Goal: Task Accomplishment & Management: Complete application form

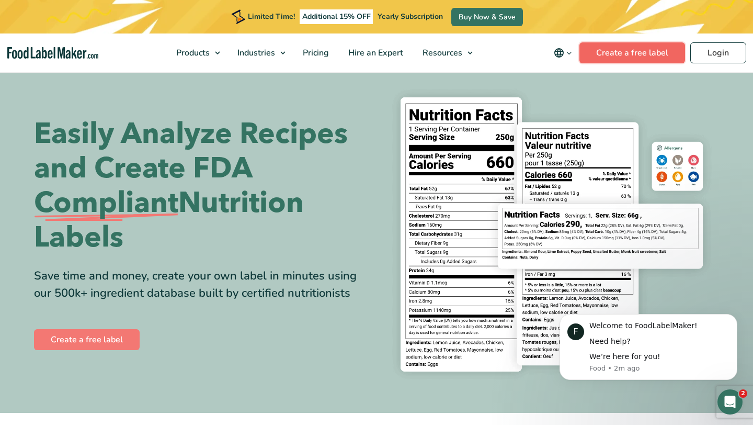
click at [661, 52] on link "Create a free label" at bounding box center [632, 52] width 106 height 21
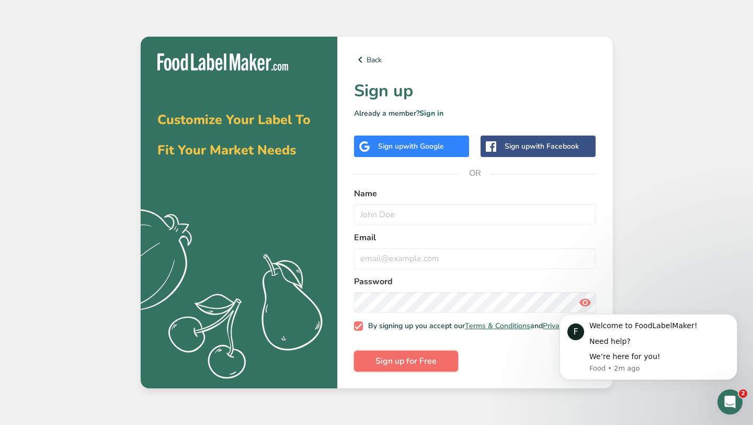
click at [429, 365] on span "Sign up for Free" at bounding box center [406, 361] width 61 height 13
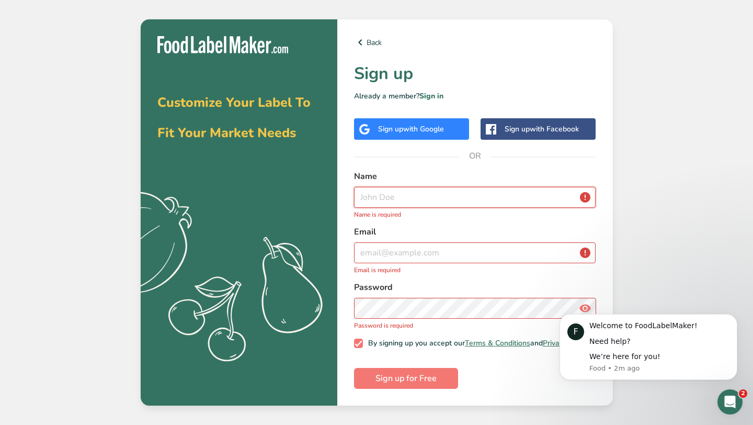
click at [403, 198] on input "text" at bounding box center [475, 197] width 242 height 21
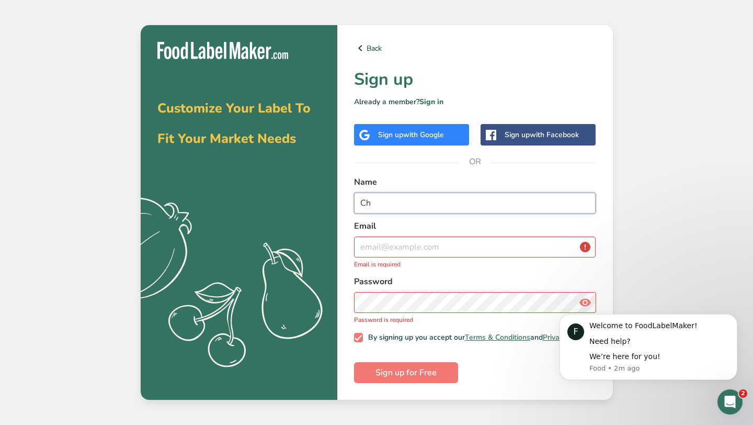
type input "C"
type input "Adam Casey"
click at [418, 242] on input "email" at bounding box center [475, 246] width 242 height 21
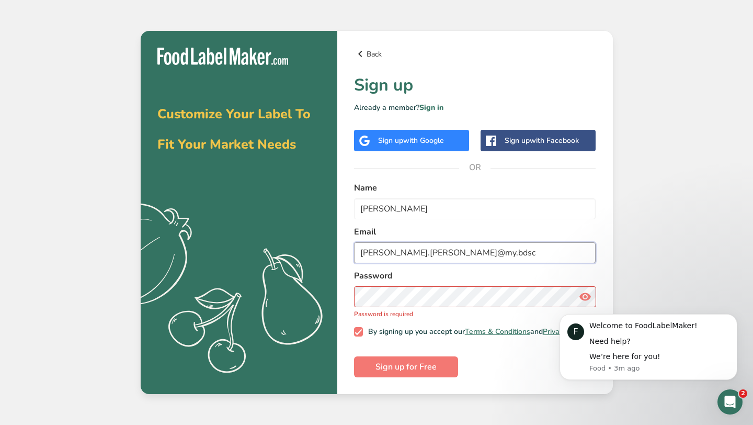
type input "adam.casey@my.bdsc"
click at [368, 49] on link "Back" at bounding box center [475, 54] width 242 height 13
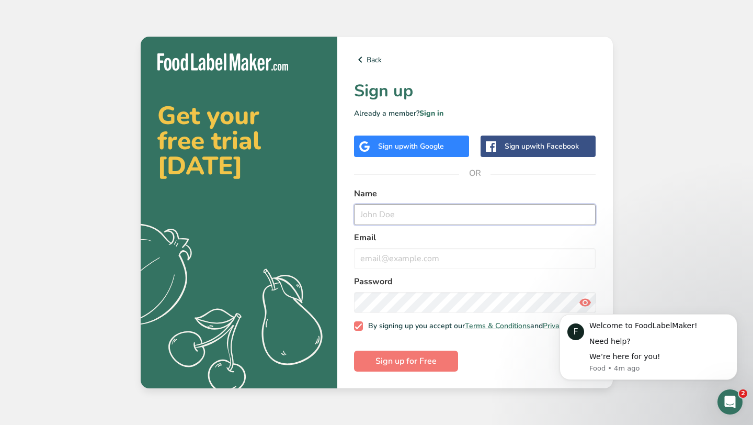
click at [423, 213] on input "text" at bounding box center [475, 214] width 242 height 21
click at [216, 132] on h2 "Get your free trial today" at bounding box center [238, 140] width 163 height 75
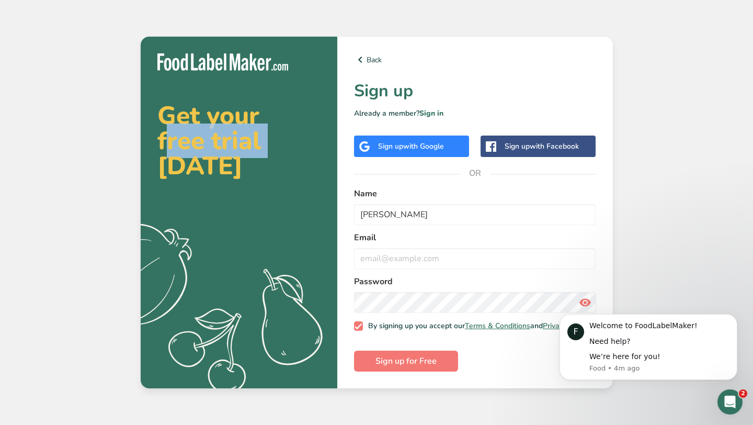
click at [216, 132] on h2 "Get your free trial today" at bounding box center [238, 140] width 163 height 75
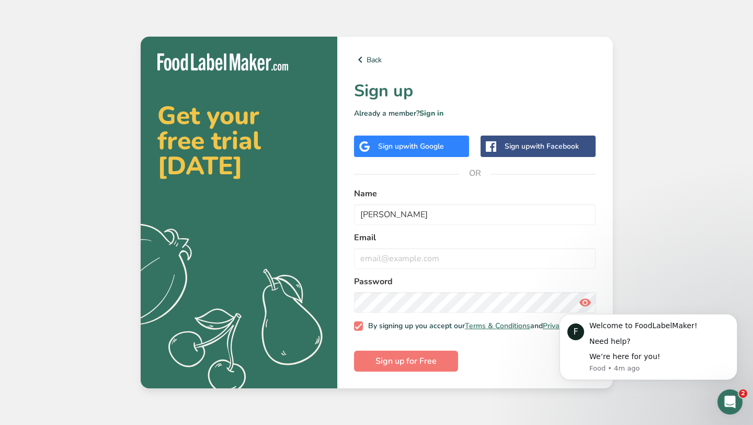
click at [255, 146] on h2 "Get your free trial today" at bounding box center [238, 140] width 163 height 75
click at [384, 209] on input "Adam" at bounding box center [475, 214] width 242 height 21
type input "Adam Casey"
click at [389, 256] on input "email" at bounding box center [475, 258] width 242 height 21
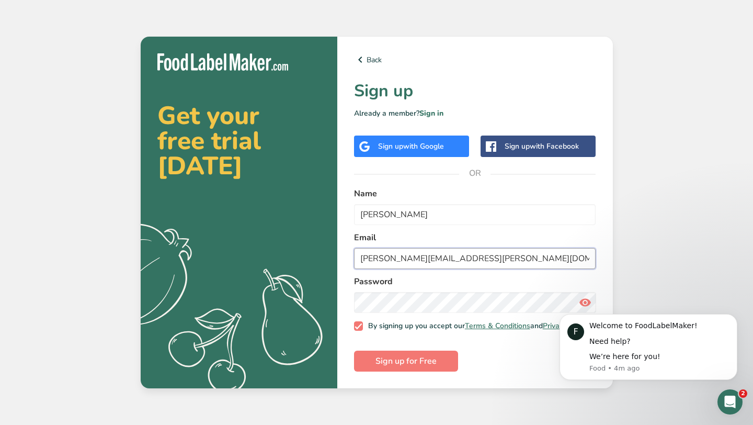
type input "adam.casey@my.bdsc.school.nz"
click at [586, 295] on icon at bounding box center [585, 302] width 13 height 19
click at [417, 359] on span "Sign up for Free" at bounding box center [406, 361] width 61 height 13
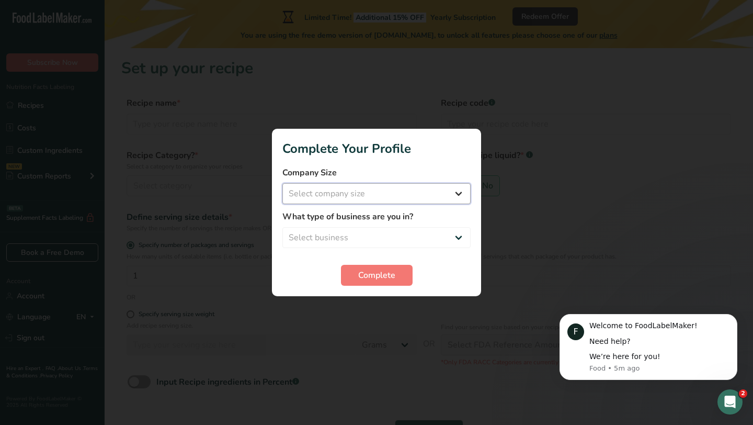
click at [443, 192] on select "Select company size Fewer than 10 Employees 10 to 50 Employees 51 to 500 Employ…" at bounding box center [376, 193] width 188 height 21
click at [282, 183] on select "Select company size Fewer than 10 Employees 10 to 50 Employees 51 to 500 Employ…" at bounding box center [376, 193] width 188 height 21
click at [431, 189] on select "Fewer than 10 Employees 10 to 50 Employees 51 to 500 Employees Over 500 Employe…" at bounding box center [376, 193] width 188 height 21
select select "2"
click at [282, 183] on select "Fewer than 10 Employees 10 to 50 Employees 51 to 500 Employees Over 500 Employe…" at bounding box center [376, 193] width 188 height 21
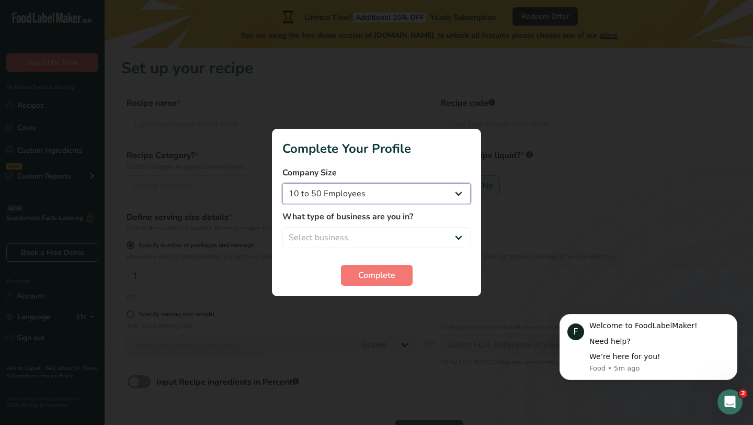
click at [407, 199] on select "Fewer than 10 Employees 10 to 50 Employees 51 to 500 Employees Over 500 Employe…" at bounding box center [376, 193] width 188 height 21
click at [432, 231] on select "Select business Packaged Food Manufacturer Restaurant & Cafe Bakery Meal Plans …" at bounding box center [376, 237] width 188 height 21
select select "8"
click at [282, 227] on select "Select business Packaged Food Manufacturer Restaurant & Cafe Bakery Meal Plans …" at bounding box center [376, 237] width 188 height 21
click at [396, 197] on select "Fewer than 10 Employees 10 to 50 Employees 51 to 500 Employees Over 500 Employe…" at bounding box center [376, 193] width 188 height 21
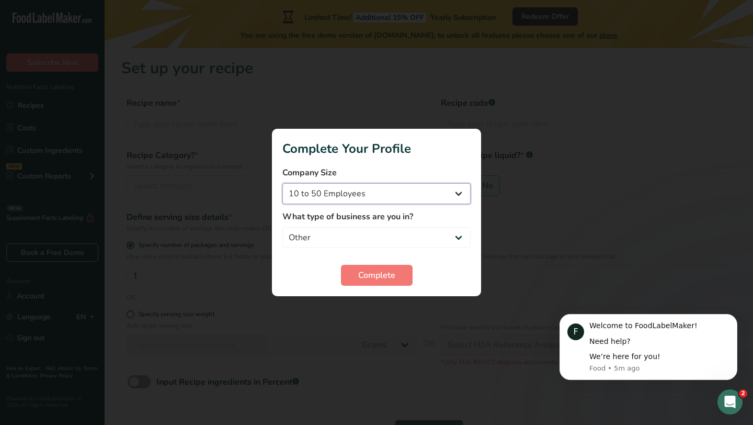
select select "4"
click at [282, 183] on select "Fewer than 10 Employees 10 to 50 Employees 51 to 500 Employees Over 500 Employe…" at bounding box center [376, 193] width 188 height 21
click at [395, 275] on button "Complete" at bounding box center [377, 275] width 72 height 21
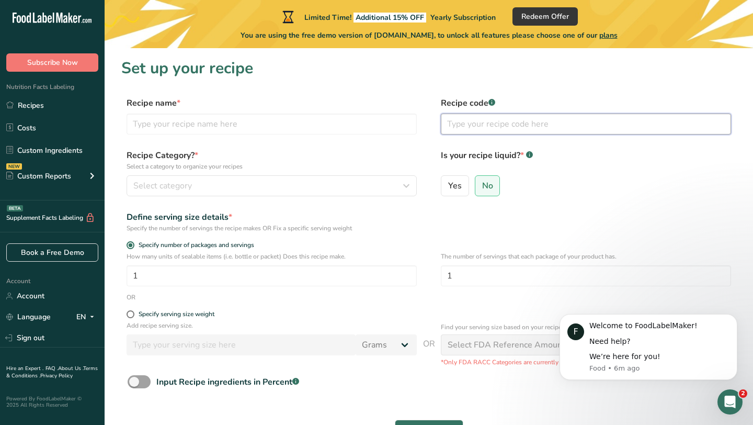
click at [611, 132] on input "text" at bounding box center [586, 123] width 290 height 21
click at [540, 80] on section "Set up your recipe Recipe name * Recipe code .a-a{fill:#347362;}.b-a{fill:#fff;…" at bounding box center [429, 255] width 649 height 415
click at [269, 126] on input "text" at bounding box center [272, 123] width 290 height 21
click at [684, 174] on div "Is your recipe liquid? * .a-a{fill:#347362;}.b-a{fill:#fff;} Yes No" at bounding box center [586, 175] width 290 height 53
click at [321, 126] on input "text" at bounding box center [272, 123] width 290 height 21
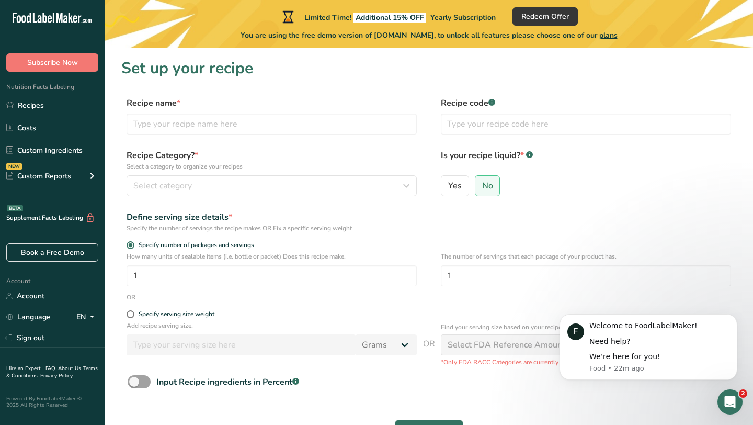
click at [698, 87] on section "Set up your recipe Recipe name * Recipe code .a-a{fill:#347362;}.b-a{fill:#fff;…" at bounding box center [429, 255] width 649 height 415
click at [301, 113] on input "text" at bounding box center [272, 123] width 290 height 21
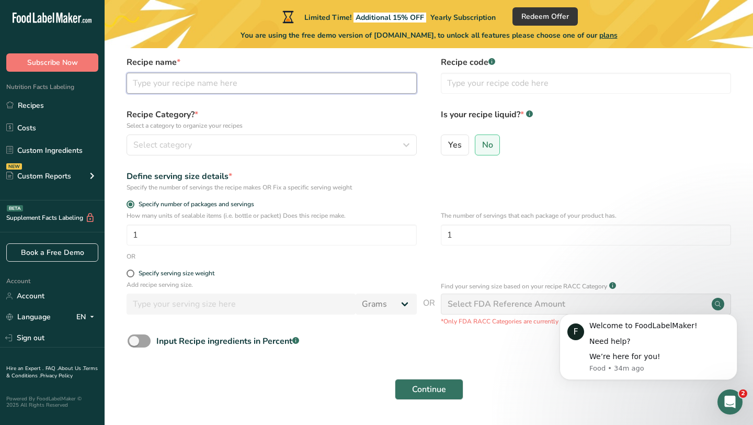
scroll to position [44, 0]
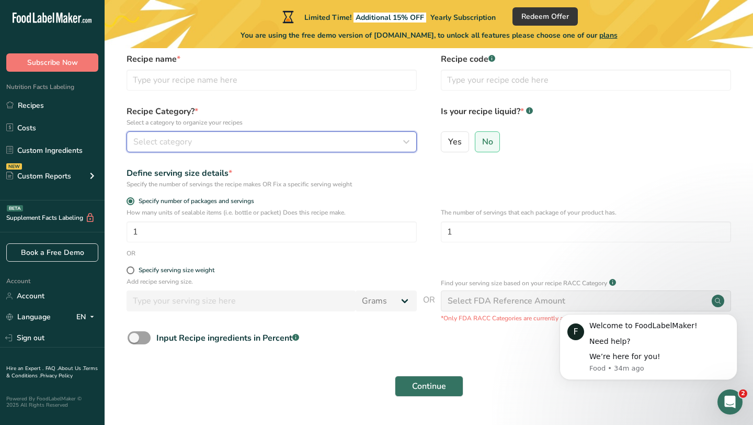
click at [217, 145] on div "Select category" at bounding box center [268, 141] width 270 height 13
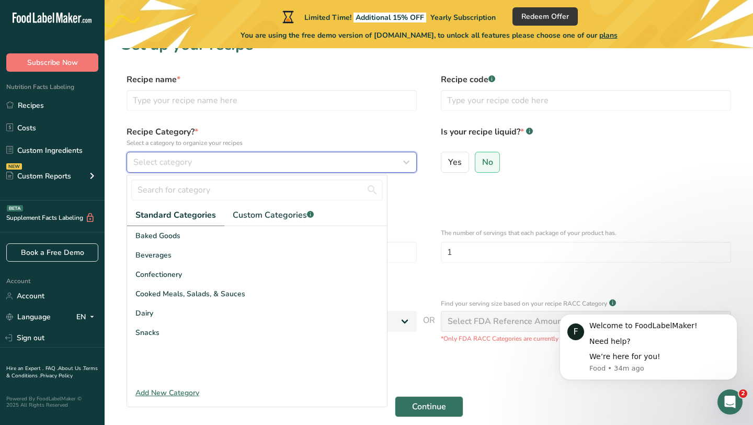
scroll to position [24, 0]
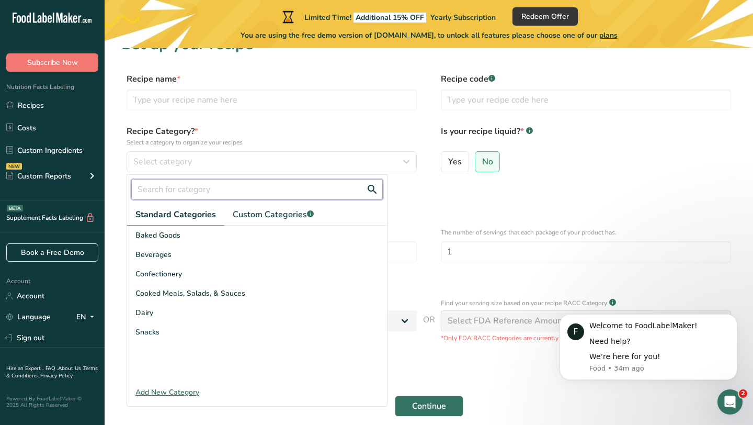
click at [221, 190] on input "text" at bounding box center [257, 189] width 252 height 21
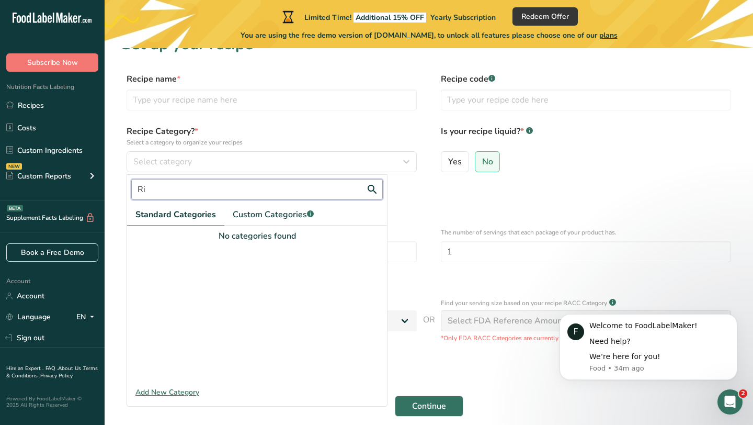
type input "R"
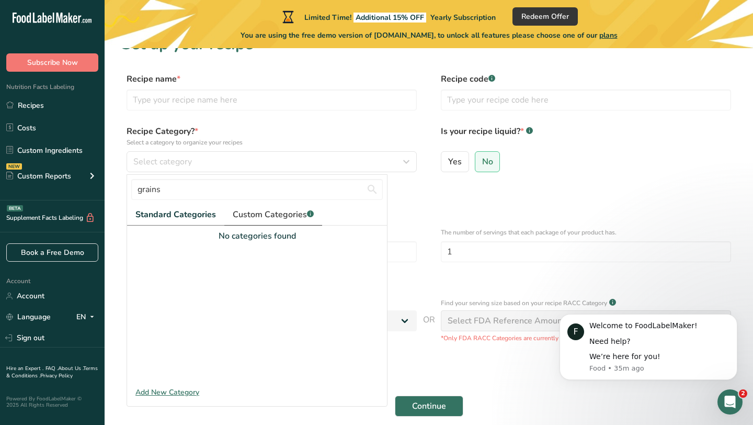
click at [268, 215] on span "Custom Categories .a-a{fill:#347362;}.b-a{fill:#fff;}" at bounding box center [273, 214] width 81 height 13
click at [184, 218] on span "Standard Categories" at bounding box center [174, 214] width 79 height 13
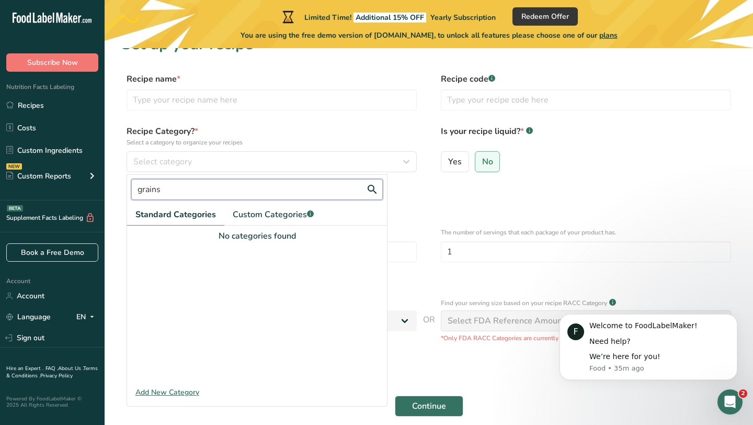
click at [198, 191] on input "grains" at bounding box center [257, 189] width 252 height 21
click at [395, 395] on button "Continue" at bounding box center [429, 405] width 69 height 21
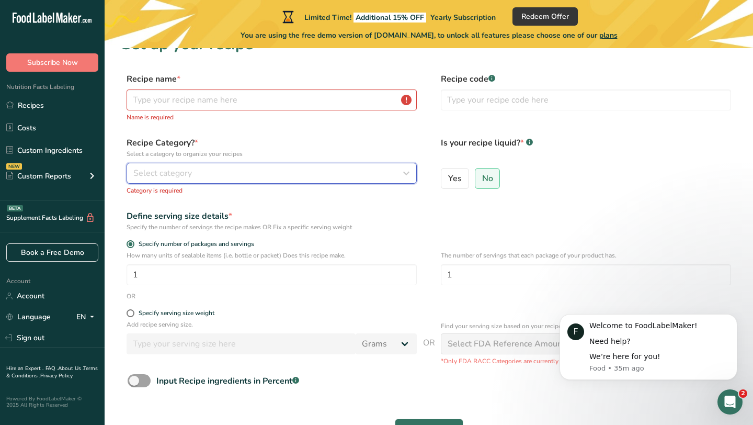
click at [201, 173] on div "Select category" at bounding box center [268, 173] width 270 height 13
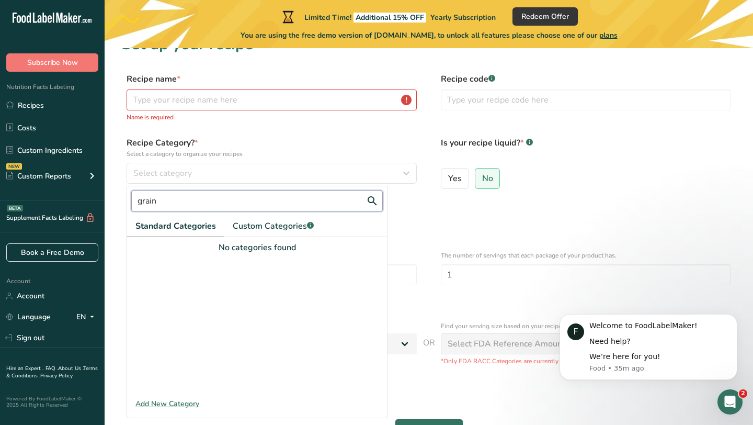
click at [194, 205] on input "grain" at bounding box center [257, 200] width 252 height 21
type input "g"
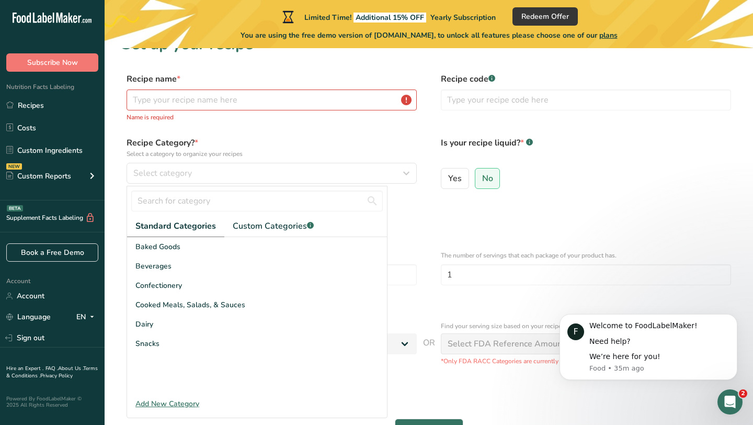
click at [174, 403] on div "Add New Category" at bounding box center [257, 403] width 260 height 11
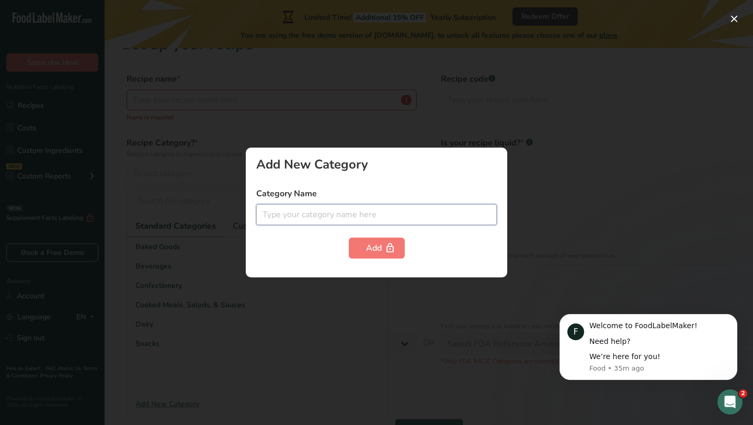
click at [316, 207] on input "text" at bounding box center [376, 214] width 241 height 21
type input "Grains"
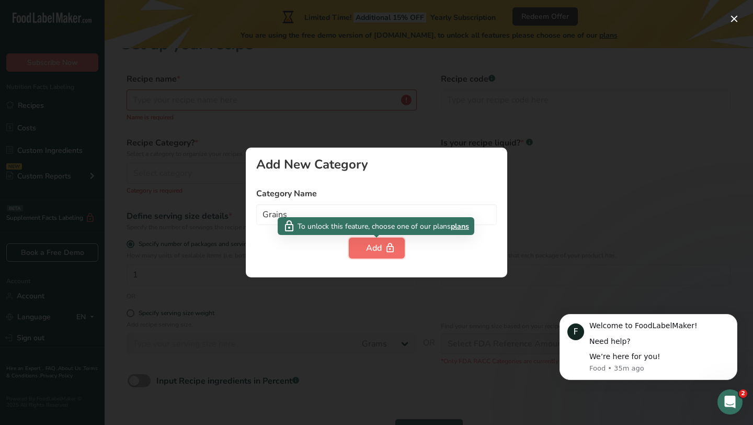
click at [379, 250] on div "Add" at bounding box center [376, 248] width 21 height 13
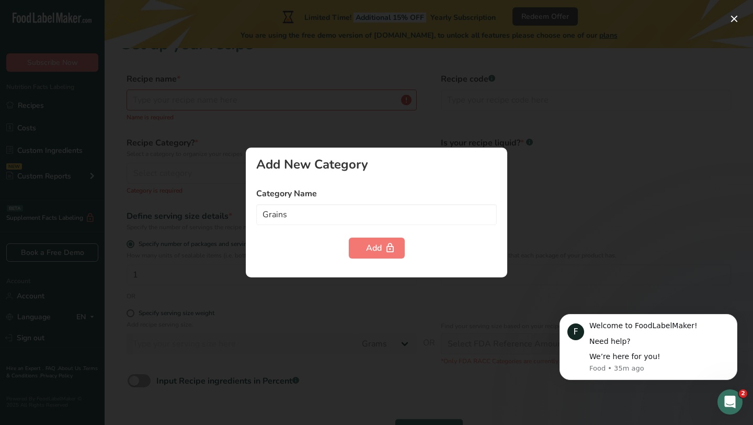
click at [346, 197] on label "Category Name" at bounding box center [376, 193] width 241 height 13
click at [323, 283] on div at bounding box center [376, 212] width 753 height 425
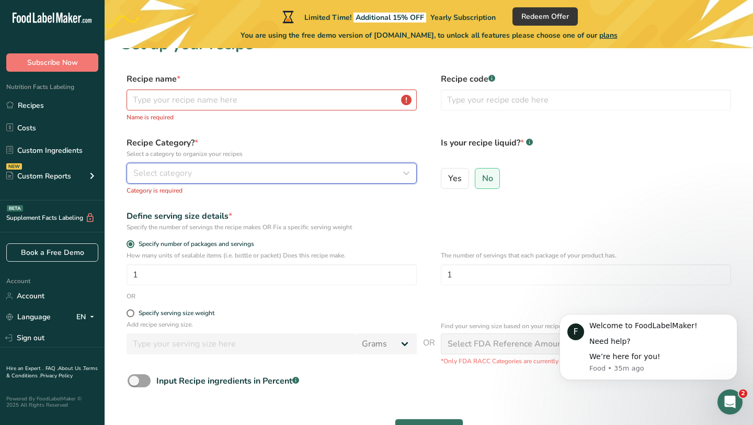
click at [202, 176] on div "Select category" at bounding box center [268, 173] width 270 height 13
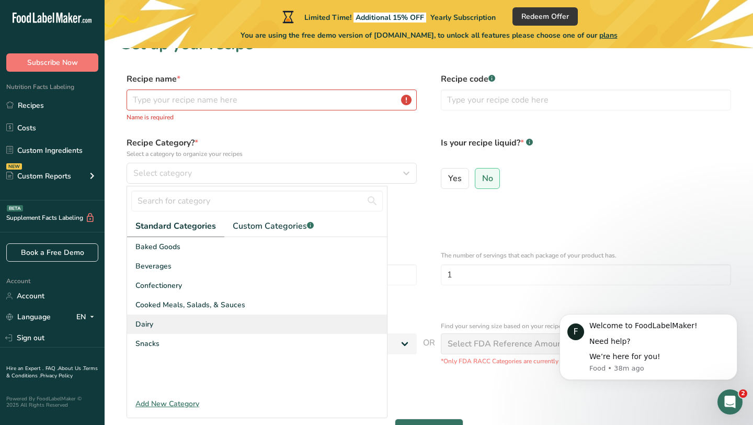
click at [172, 321] on div "Dairy" at bounding box center [257, 323] width 260 height 19
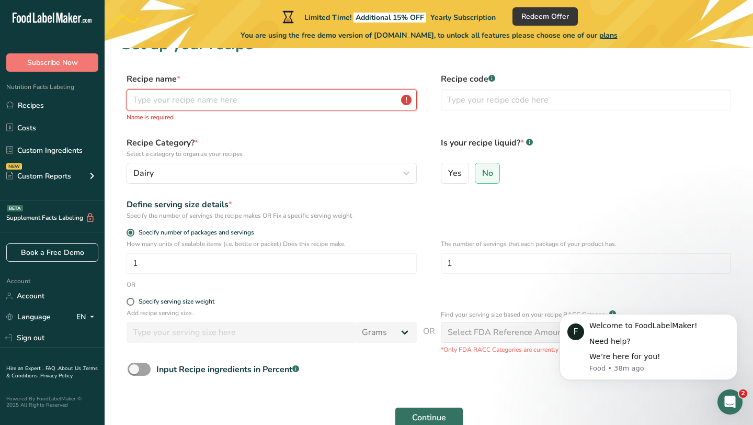
click at [276, 99] on input "text" at bounding box center [272, 99] width 290 height 21
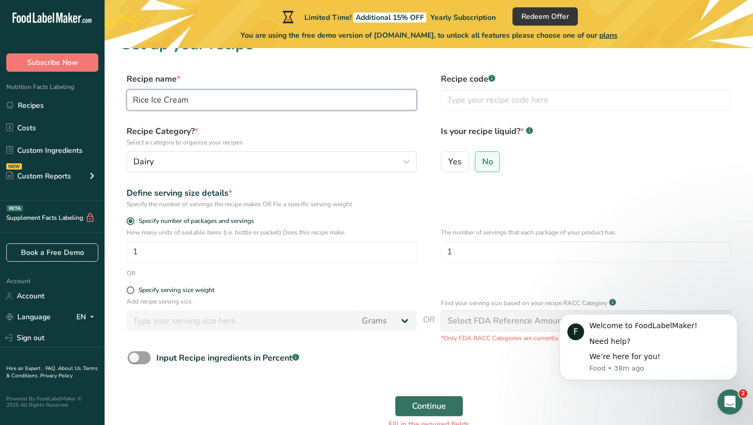
type input "Rice Ice Cream"
click at [322, 185] on form "Recipe name * Rice Ice Cream Recipe code .a-a{fill:#347362;}.b-a{fill:#fff;} Re…" at bounding box center [428, 254] width 615 height 363
click at [504, 91] on input "text" at bounding box center [586, 99] width 290 height 21
click at [516, 71] on section "Set up your recipe Recipe name * Rice Ice Cream Recipe code .a-a{fill:#347362;}…" at bounding box center [429, 238] width 649 height 428
click at [498, 104] on input "text" at bounding box center [586, 99] width 290 height 21
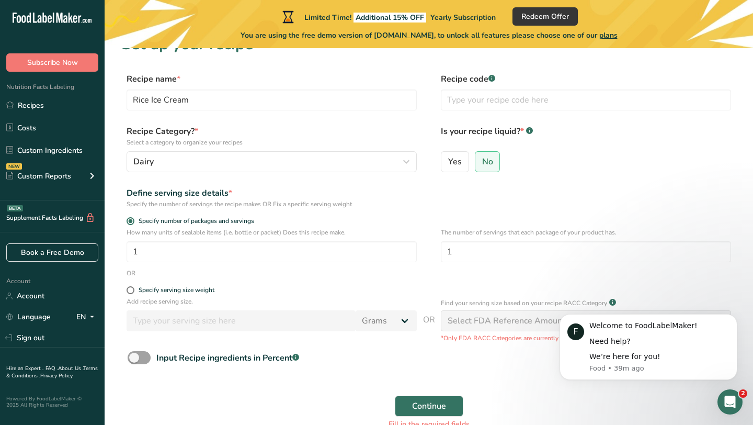
click at [510, 81] on label "Recipe code .a-a{fill:#347362;}.b-a{fill:#fff;}" at bounding box center [586, 79] width 290 height 13
click at [507, 97] on input "text" at bounding box center [586, 99] width 290 height 21
click at [589, 134] on label "Is your recipe liquid? * .a-a{fill:#347362;}.b-a{fill:#fff;}" at bounding box center [586, 136] width 290 height 22
click at [529, 99] on input "text" at bounding box center [586, 99] width 290 height 21
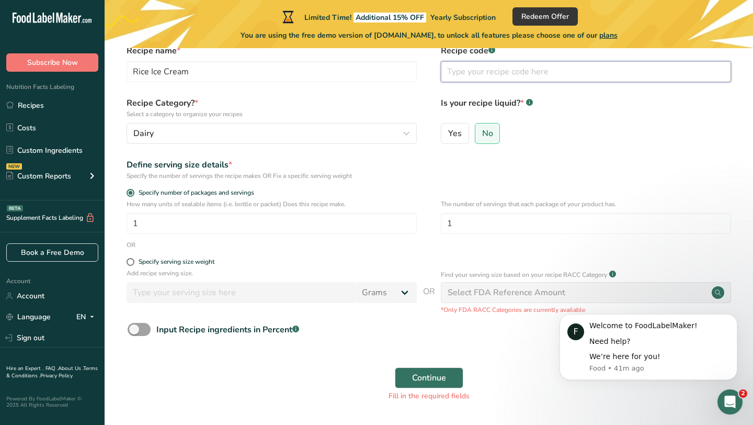
scroll to position [51, 0]
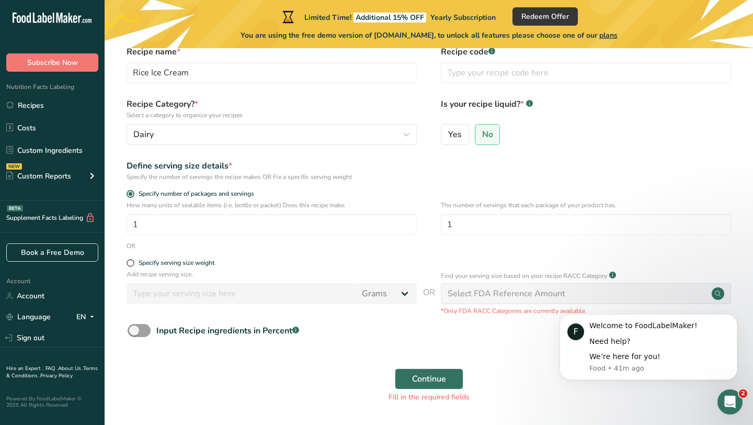
click at [530, 291] on div "Select FDA Reference Amount" at bounding box center [507, 293] width 118 height 13
click at [511, 317] on form "Recipe name * Rice Ice Cream Recipe code .a-a{fill:#347362;}.b-a{fill:#fff;} Re…" at bounding box center [428, 226] width 615 height 363
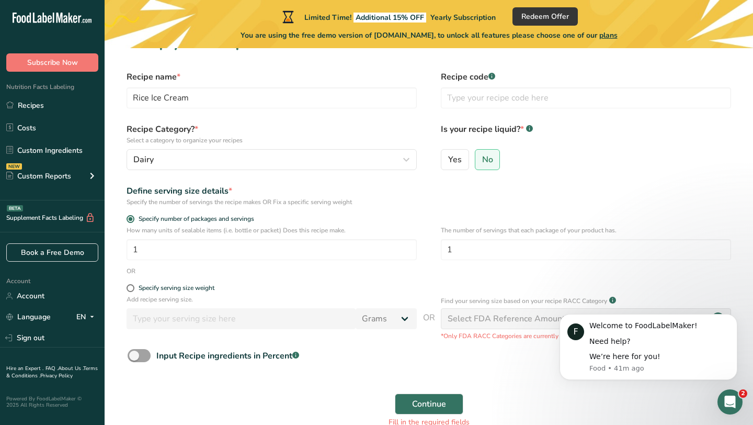
scroll to position [27, 0]
